Goal: Task Accomplishment & Management: Manage account settings

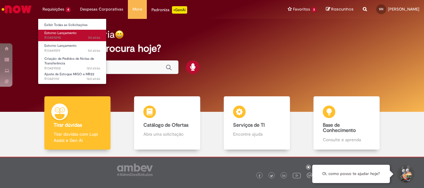
click at [63, 34] on span "Estorno Lançamento" at bounding box center [60, 33] width 32 height 5
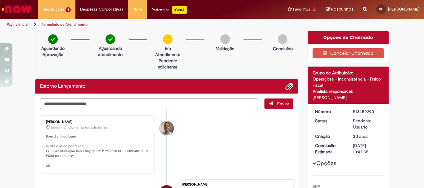
scroll to position [62, 0]
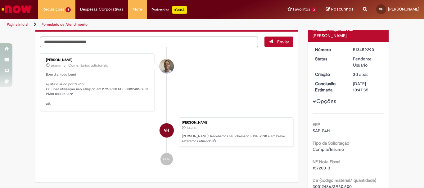
click at [83, 40] on textarea "Digite sua mensagem aqui..." at bounding box center [149, 42] width 218 height 11
type textarea "**********"
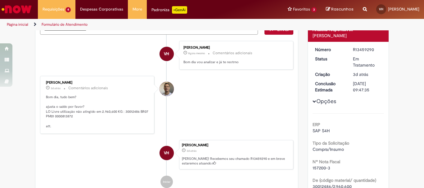
scroll to position [50, 0]
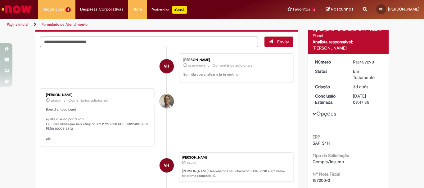
click at [94, 40] on textarea "Digite sua mensagem aqui..." at bounding box center [149, 42] width 218 height 11
type textarea "********"
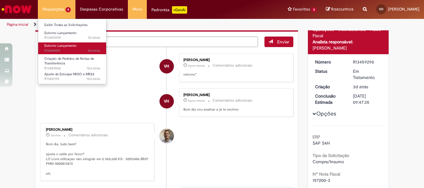
click at [67, 47] on span "Estorno Lançamento" at bounding box center [60, 45] width 32 height 5
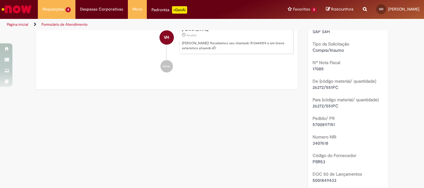
scroll to position [248, 0]
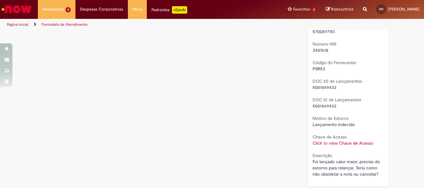
click at [326, 146] on link "Click to view Chave de Acesso" at bounding box center [342, 143] width 60 height 6
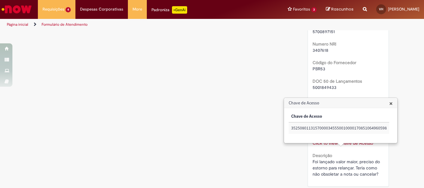
click at [241, 148] on div "Verificar Código de Barras Aguardando Aprovação Aguardando atendimento Em Atend…" at bounding box center [211, 12] width 363 height 458
click at [390, 105] on span "×" at bounding box center [390, 103] width 3 height 8
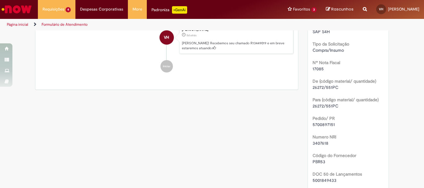
scroll to position [217, 0]
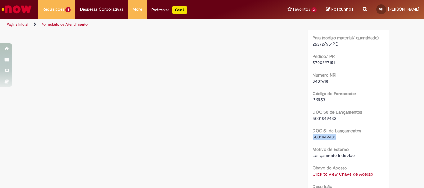
drag, startPoint x: 332, startPoint y: 144, endPoint x: 304, endPoint y: 141, distance: 27.7
click at [304, 141] on div "Opções do Chamado Cancelar Chamado Detalhes do tíquete Grupo de Atribuição: Ope…" at bounding box center [348, 43] width 91 height 458
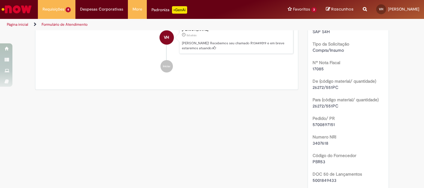
scroll to position [186, 0]
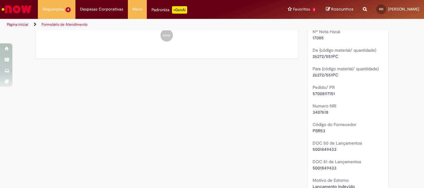
click at [318, 115] on span "3407618" at bounding box center [320, 112] width 16 height 6
copy span "3407618"
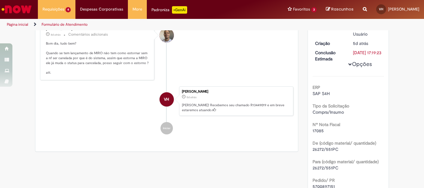
scroll to position [31, 0]
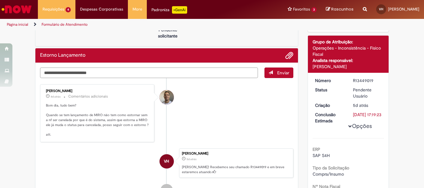
click at [112, 72] on textarea "Digite sua mensagem aqui..." at bounding box center [149, 73] width 218 height 11
type textarea "**********"
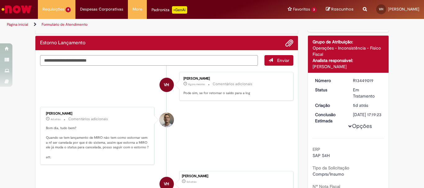
scroll to position [0, 0]
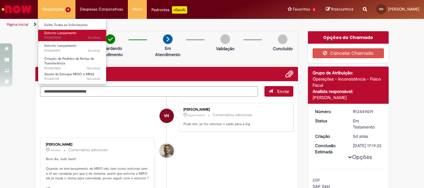
click at [61, 38] on span "3d atrás 3 dias atrás R13459290" at bounding box center [72, 37] width 56 height 5
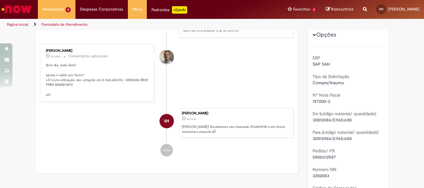
scroll to position [191, 0]
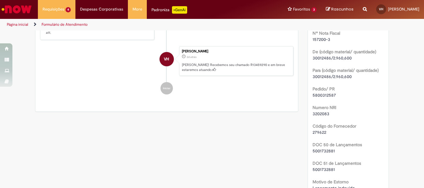
click at [325, 111] on span "3202083" at bounding box center [320, 114] width 17 height 6
copy span "3202083"
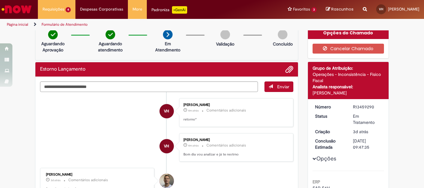
scroll to position [0, 0]
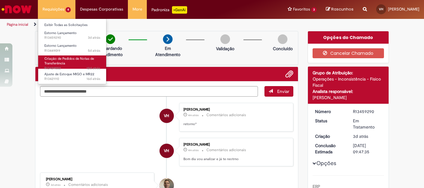
click at [86, 64] on link "Criação de Pedidos de Notas de Transferência 12d atrás 12 dias atrás R13429552" at bounding box center [72, 61] width 68 height 13
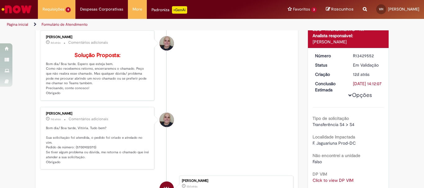
scroll to position [124, 0]
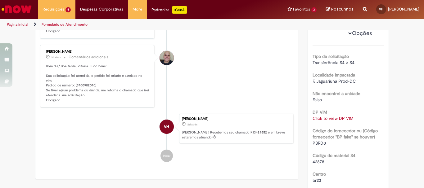
click at [103, 144] on li "VH Vitória Haro 12d atrás 12 dias atrás [PERSON_NAME]! Recebemos seu chamado R1…" at bounding box center [166, 129] width 253 height 30
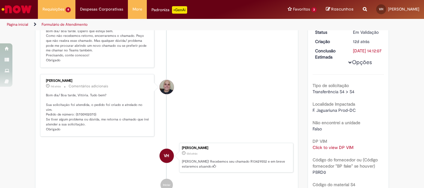
scroll to position [159, 0]
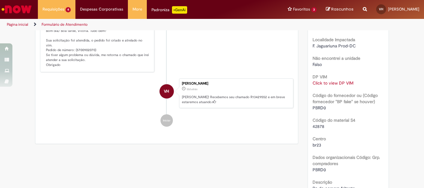
click at [241, 170] on div "Verificar Código de Barras Aguardando Aprovação Aguardando atendimento Em andam…" at bounding box center [211, 64] width 363 height 384
click at [84, 55] on p "Bom dia/ Boa tarde, Vitória. Tudo bem? Sua solicitação foi atendida, o pedido f…" at bounding box center [97, 48] width 103 height 39
copy p "5700902070"
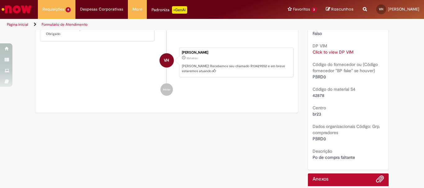
click at [318, 55] on link "Click to view DP VIM" at bounding box center [332, 52] width 41 height 6
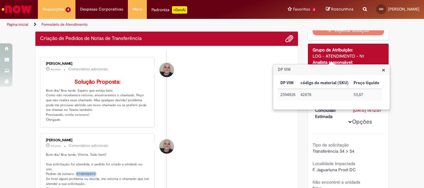
scroll to position [0, 0]
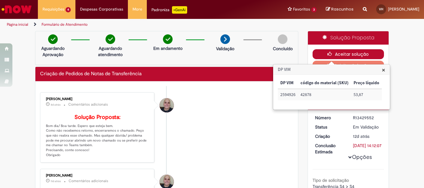
click at [344, 54] on button "Aceitar solução" at bounding box center [348, 54] width 72 height 10
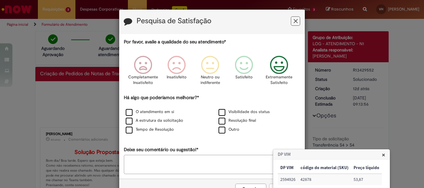
click at [278, 70] on icon "Feedback" at bounding box center [278, 65] width 23 height 19
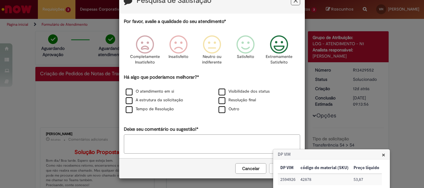
scroll to position [20, 0]
click at [204, 142] on textarea "Deixe seu comentário ou sugestão!*" at bounding box center [212, 144] width 176 height 19
type textarea "**"
click at [229, 109] on label "Outro" at bounding box center [228, 109] width 21 height 6
click at [269, 171] on button "Enviar" at bounding box center [284, 168] width 31 height 11
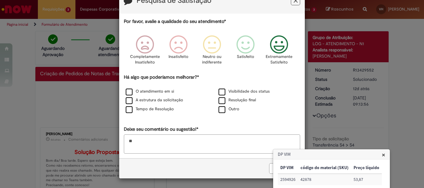
scroll to position [0, 0]
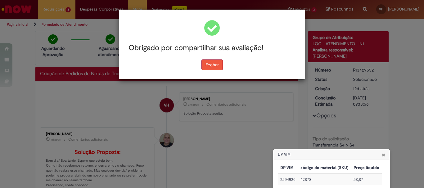
click at [214, 70] on button "Fechar" at bounding box center [211, 65] width 21 height 11
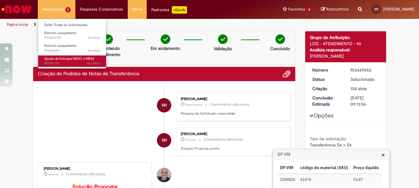
click at [61, 59] on span "Ajuste de Estoque MIGO e MR22" at bounding box center [69, 58] width 50 height 5
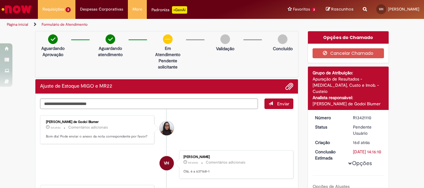
scroll to position [62, 0]
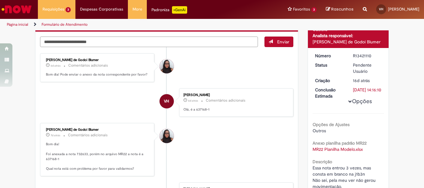
click at [144, 46] on textarea "Digite sua mensagem aqui..." at bounding box center [149, 42] width 218 height 11
type textarea "***"
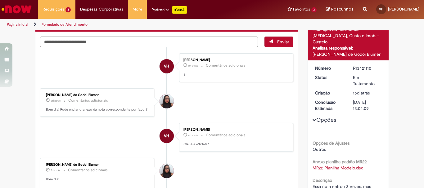
scroll to position [0, 0]
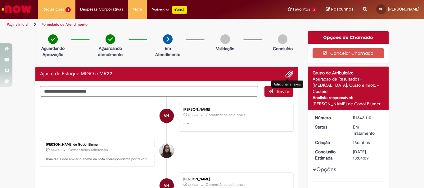
click at [288, 73] on span "Adicionar anexos" at bounding box center [288, 74] width 7 height 7
click at [286, 75] on span "Adicionar anexos" at bounding box center [288, 74] width 7 height 7
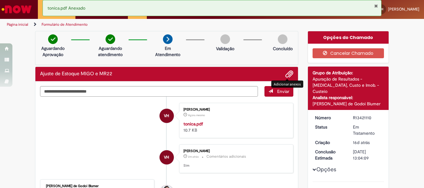
click at [377, 6] on button "Fechar Notificação" at bounding box center [376, 5] width 4 height 5
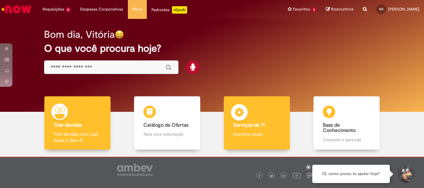
click at [260, 129] on div "Serviços de TI Serviços de TI Encontre ajuda" at bounding box center [257, 123] width 66 height 54
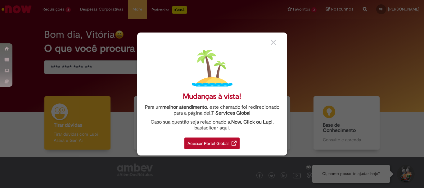
click at [231, 142] on div "Acessar Portal Global" at bounding box center [211, 144] width 55 height 12
